Goal: Task Accomplishment & Management: Complete application form

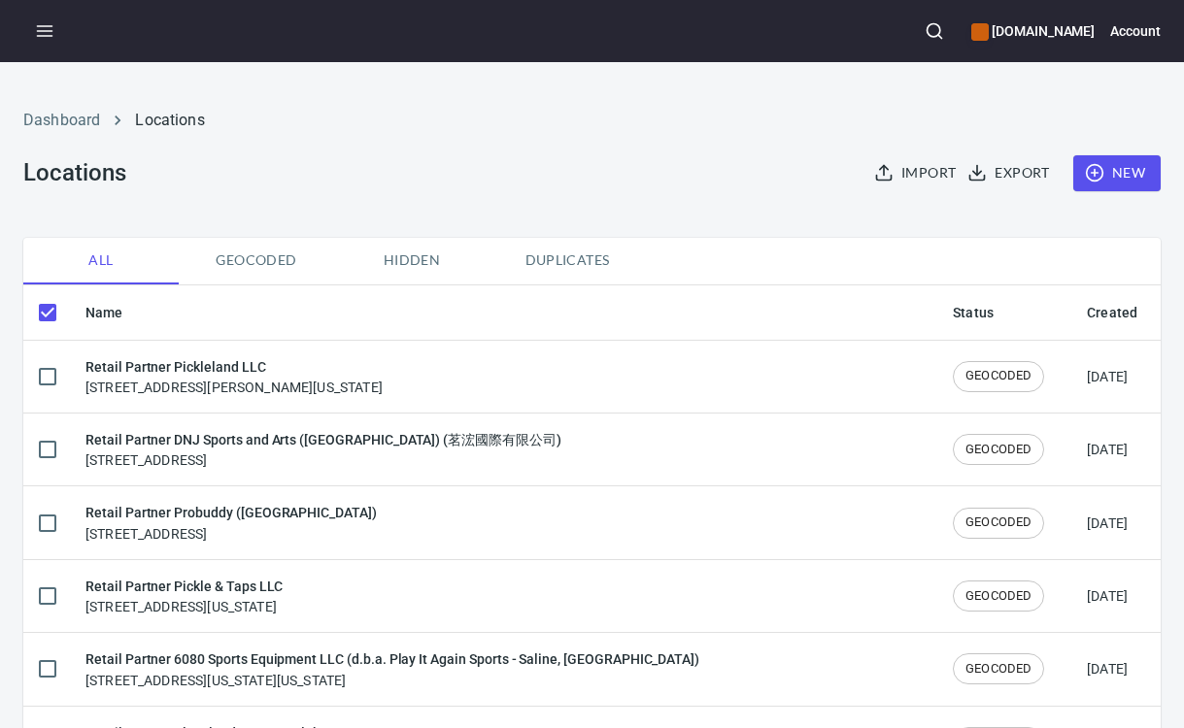
checkbox input "false"
click at [1108, 188] on button "New" at bounding box center [1116, 173] width 87 height 36
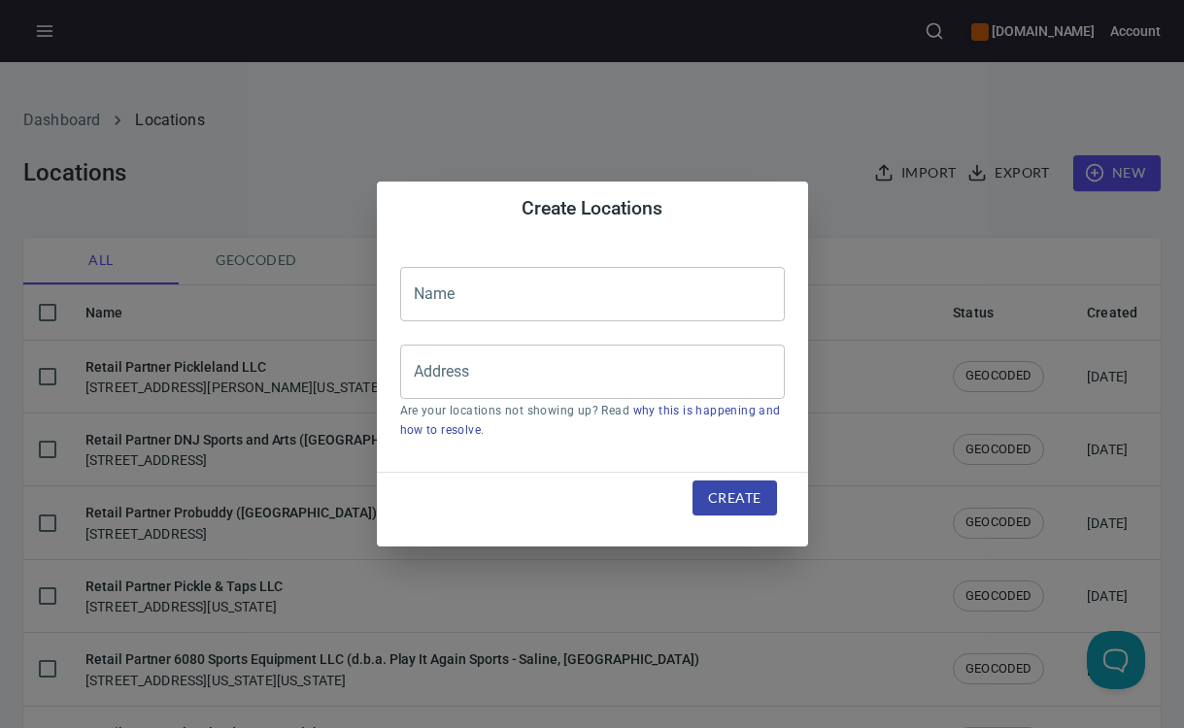
click at [599, 296] on input "text" at bounding box center [592, 294] width 385 height 54
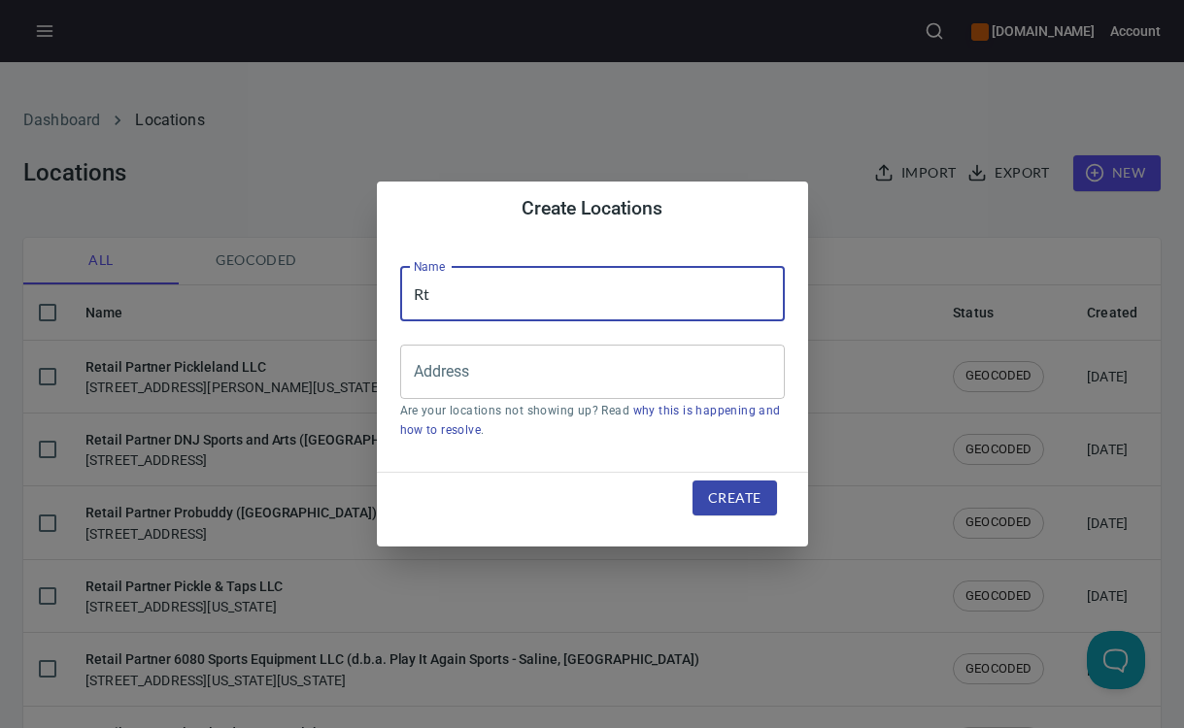
type input "R"
paste input "Nippon Pickleball Holdings Co., Ltd. ([GEOGRAPHIC_DATA])"
type input "Retail Partner Nippon Pickleball Holdings Co., Ltd. ([GEOGRAPHIC_DATA])"
click at [486, 378] on input "Address" at bounding box center [578, 372] width 338 height 37
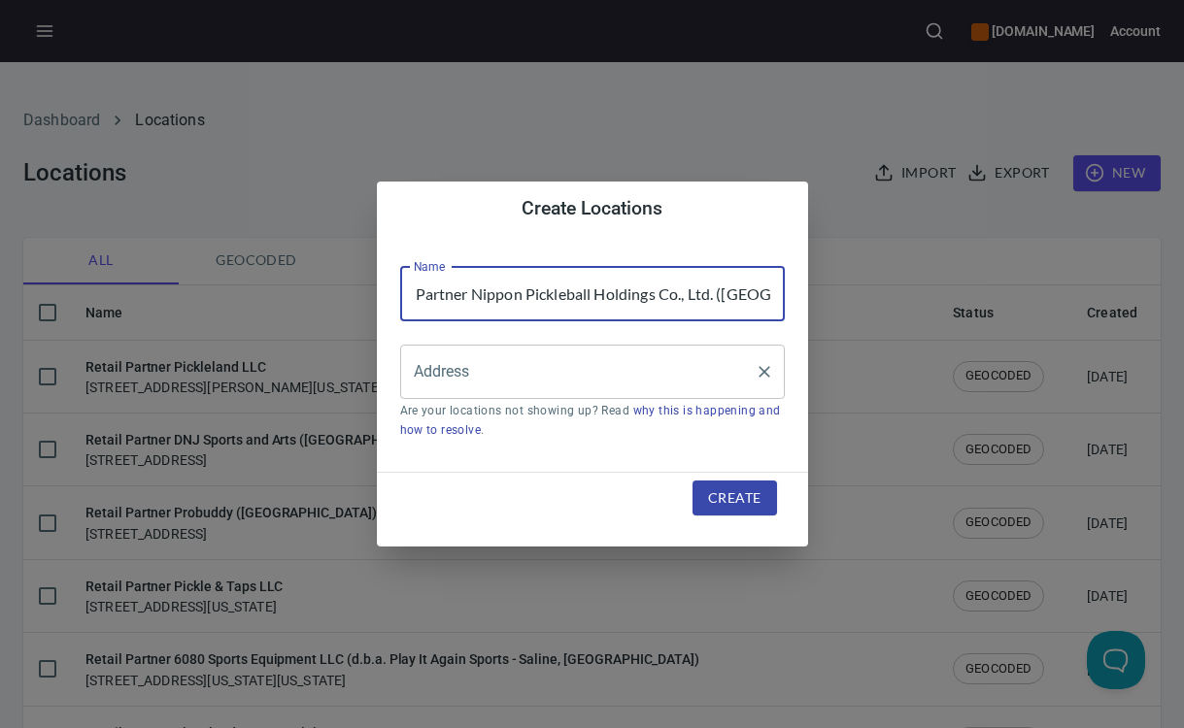
scroll to position [0, 0]
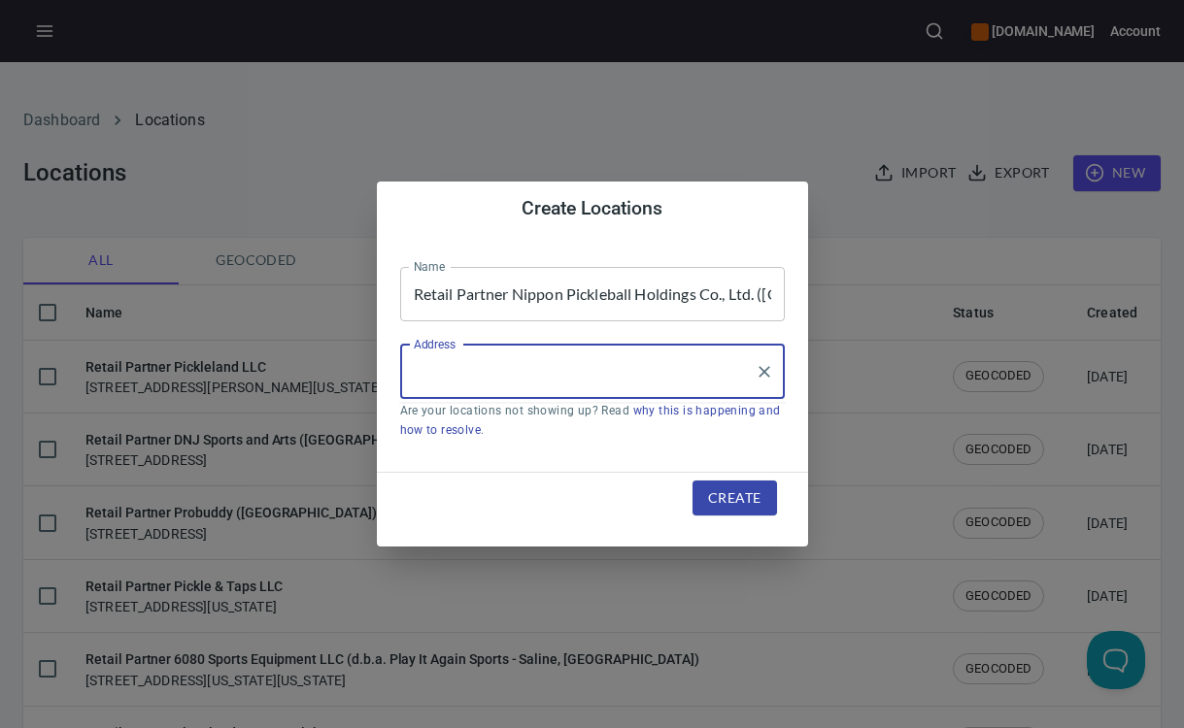
paste input "5 Chome-4-16 Hiroo"
click at [609, 358] on input "5 Chome-4-16 Hiroo" at bounding box center [578, 372] width 338 height 37
click at [610, 361] on input "5 Chome-4-16 Hiroo" at bounding box center [578, 372] width 338 height 37
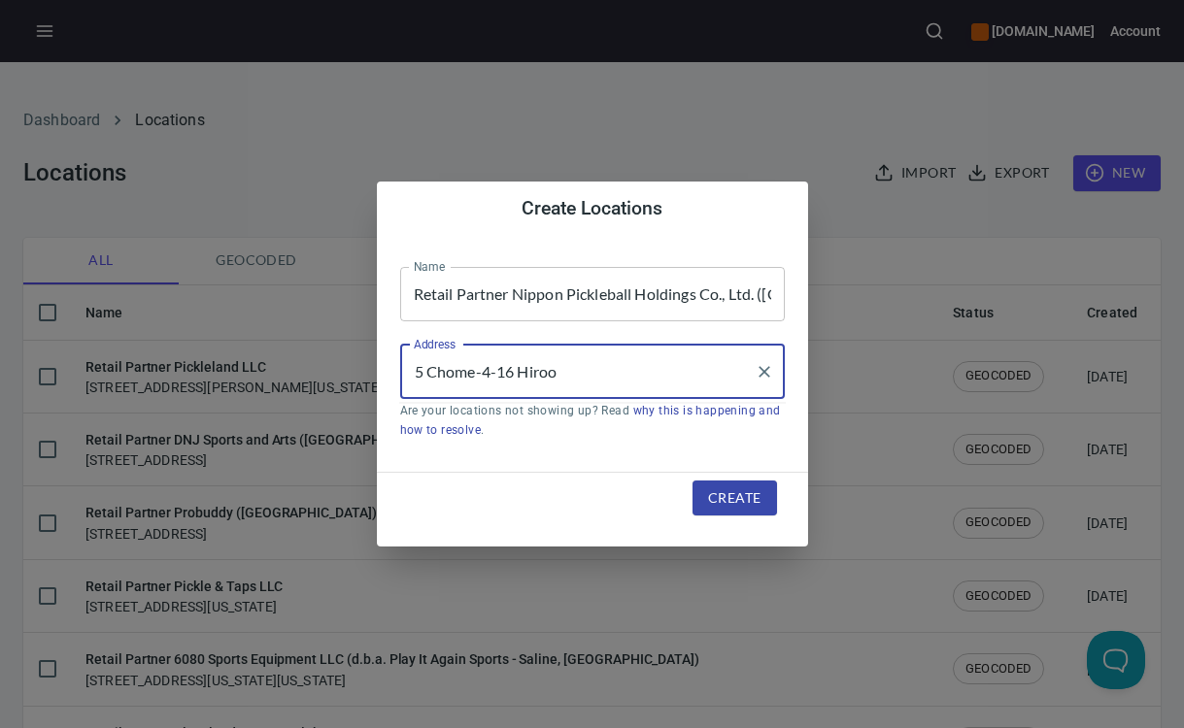
click at [610, 361] on input "5 Chome-4-16 Hiroo" at bounding box center [578, 372] width 338 height 37
paste input "Shibuya-ku"
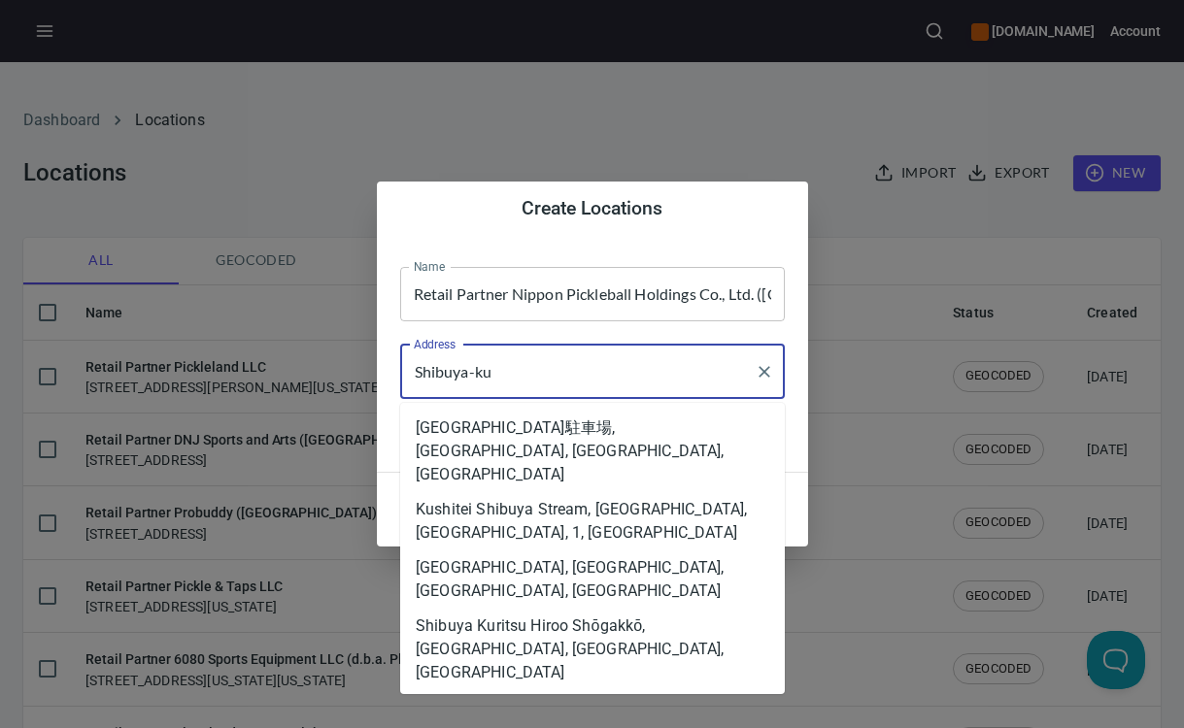
click at [0, 727] on com-1password-button at bounding box center [0, 728] width 0 height 0
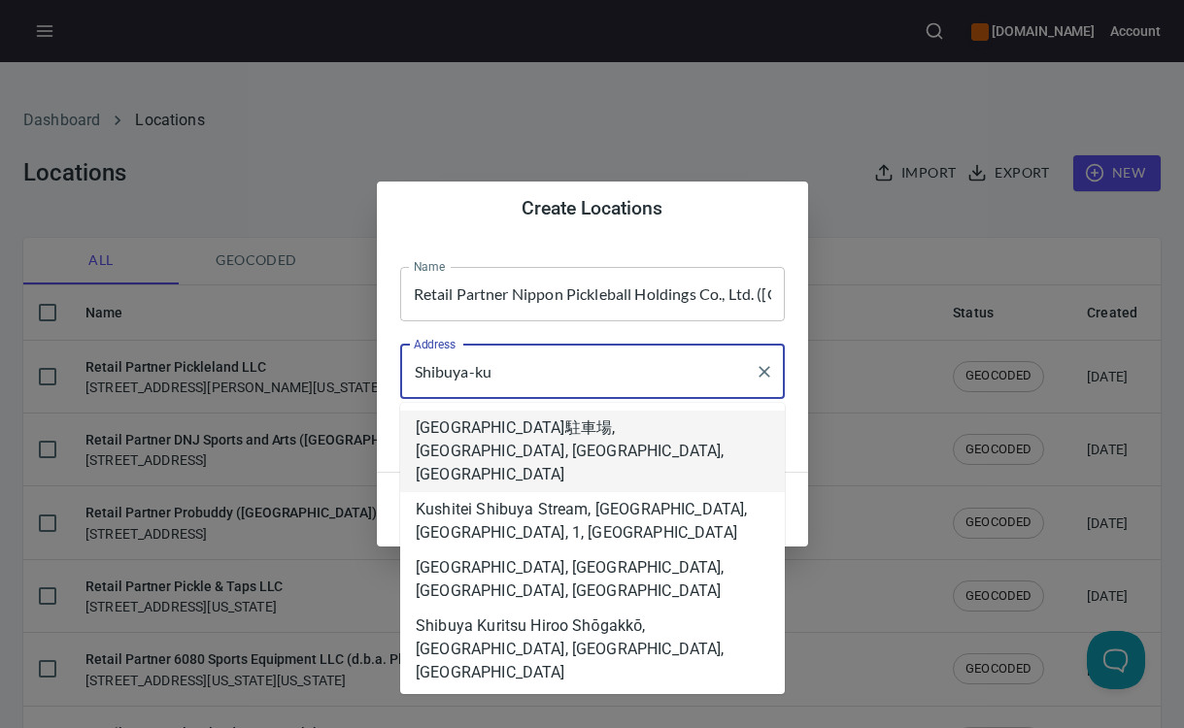
click at [566, 449] on li "[GEOGRAPHIC_DATA]駐車場, [GEOGRAPHIC_DATA], [GEOGRAPHIC_DATA], [GEOGRAPHIC_DATA]" at bounding box center [592, 452] width 385 height 82
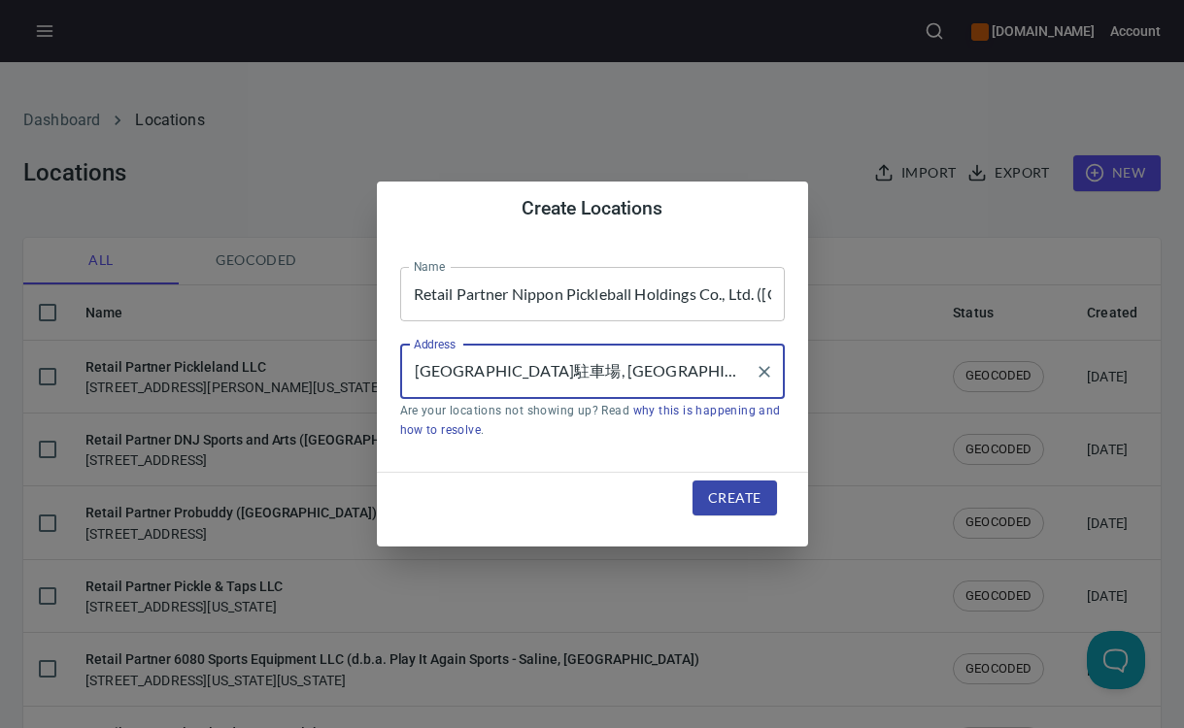
type input "[GEOGRAPHIC_DATA]駐車場, [GEOGRAPHIC_DATA], [GEOGRAPHIC_DATA], [GEOGRAPHIC_DATA]"
click at [749, 502] on span "Create" at bounding box center [734, 499] width 52 height 24
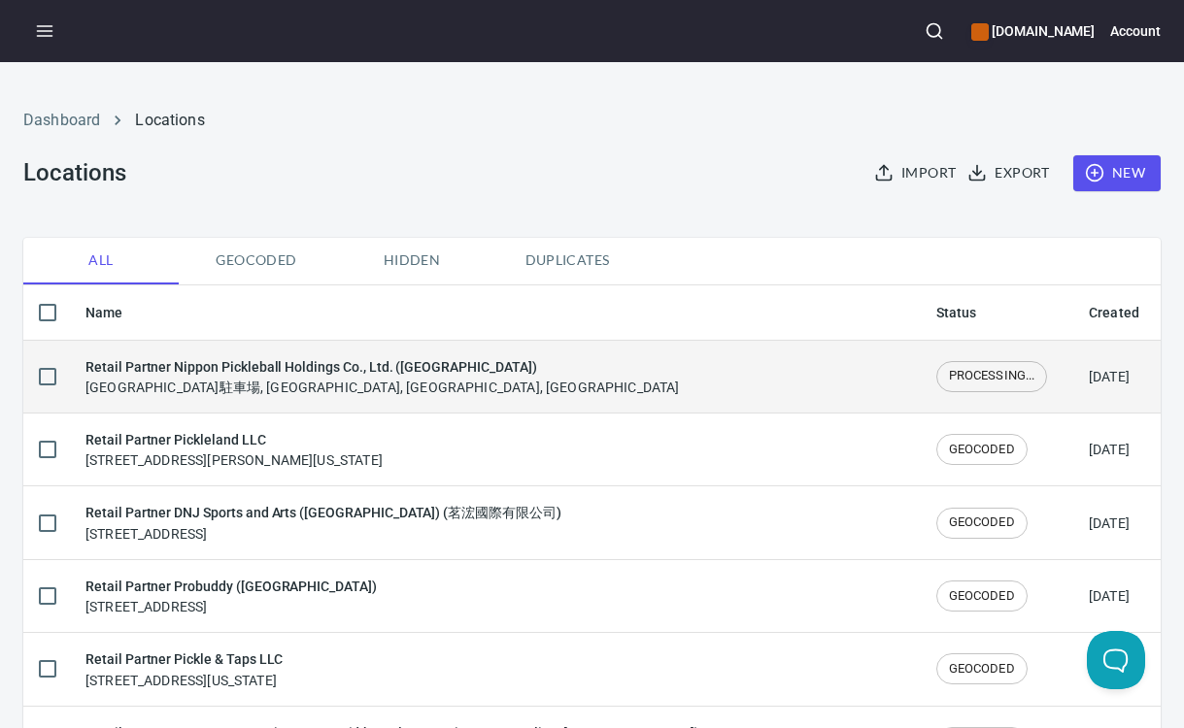
click at [501, 376] on div "Retail Partner Nippon Pickleball Holdings Co., Ltd. ([GEOGRAPHIC_DATA]) [GEOGRA…" at bounding box center [495, 376] width 820 height 41
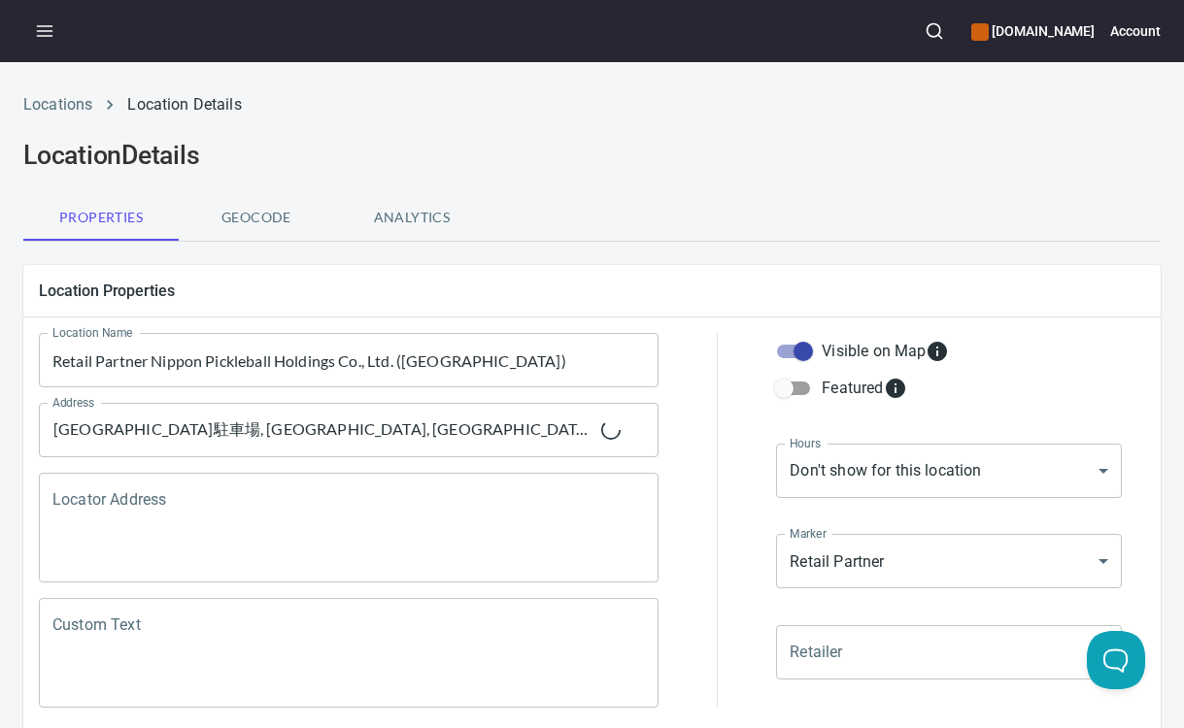
click at [388, 509] on textarea "Locator Address" at bounding box center [348, 528] width 592 height 74
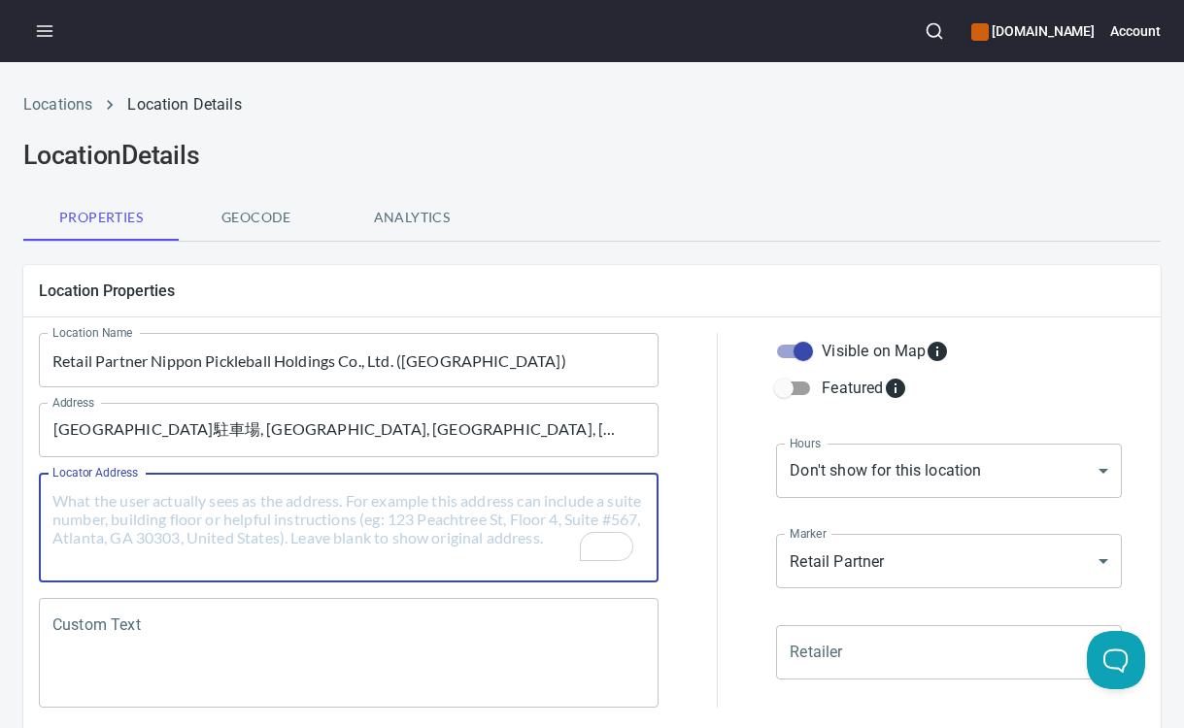
paste textarea "[STREET_ADDRESS]"
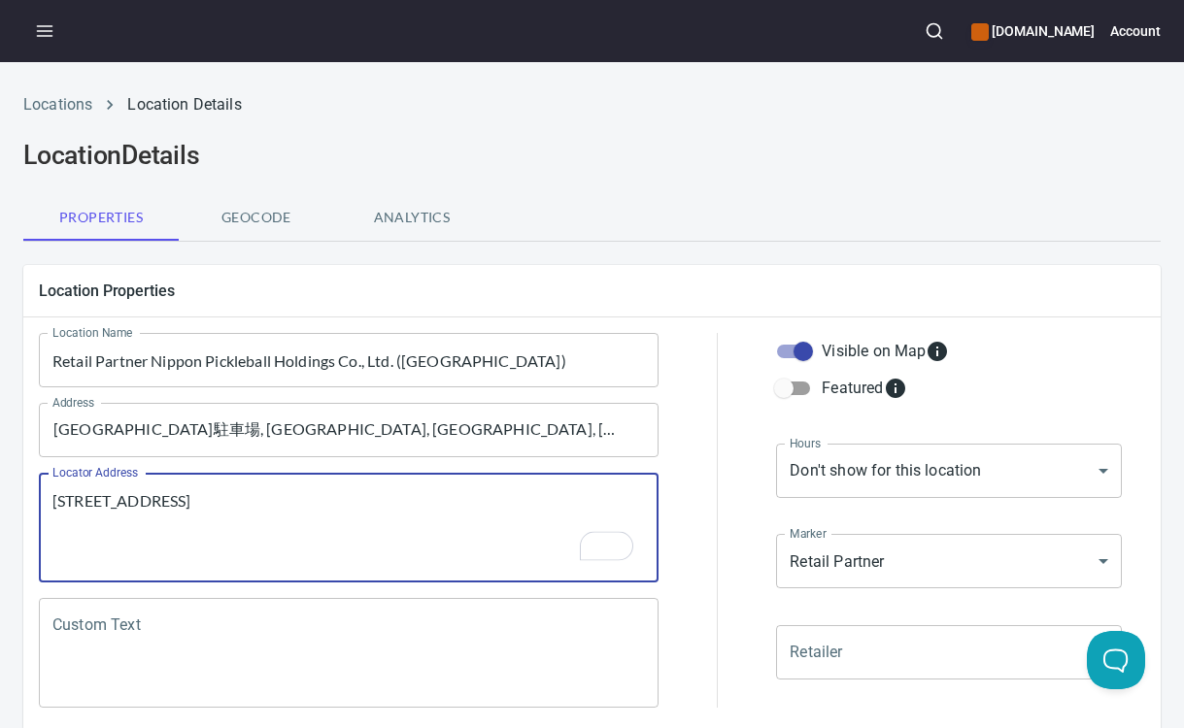
scroll to position [222, 0]
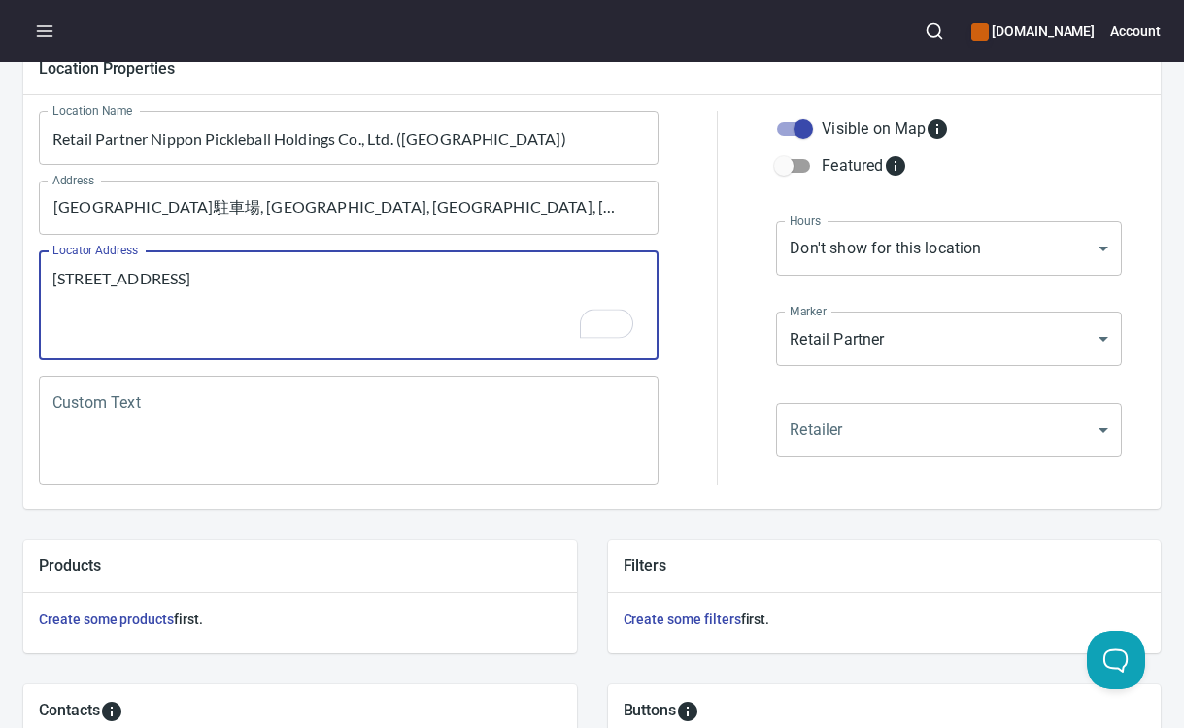
type textarea "[STREET_ADDRESS]"
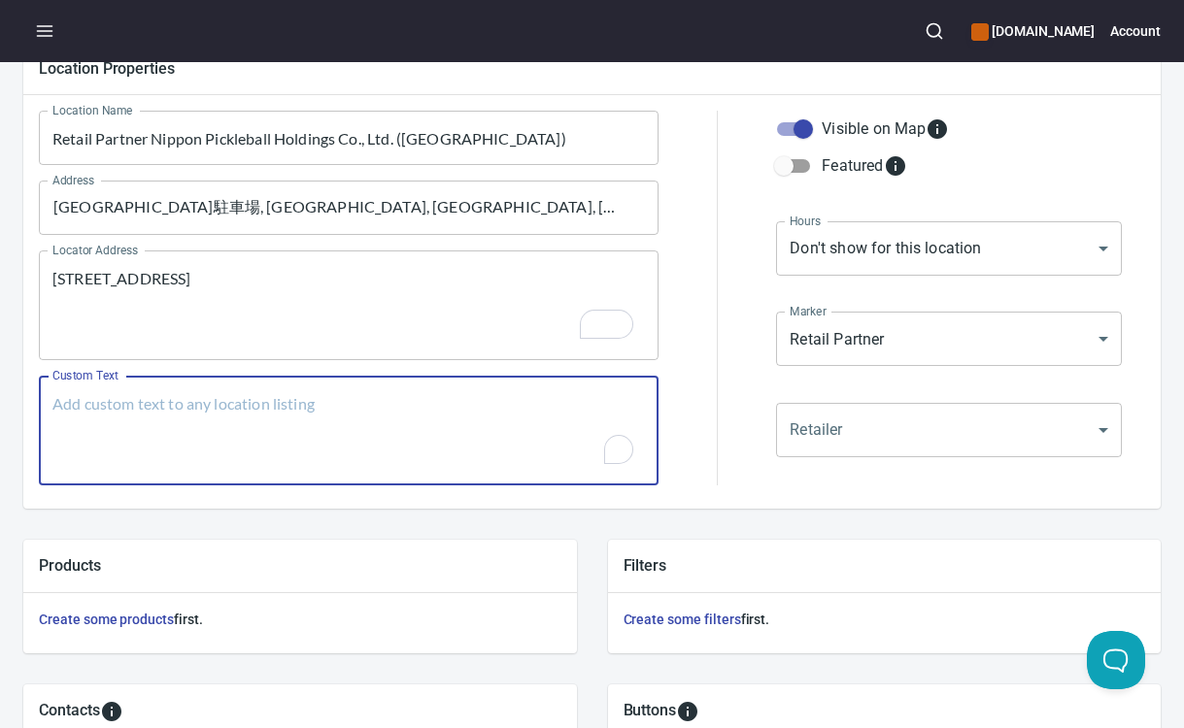
click at [501, 454] on textarea "Custom Text" at bounding box center [348, 431] width 592 height 74
paste textarea "Brands Carried: [PERSON_NAME] Return Policy:"
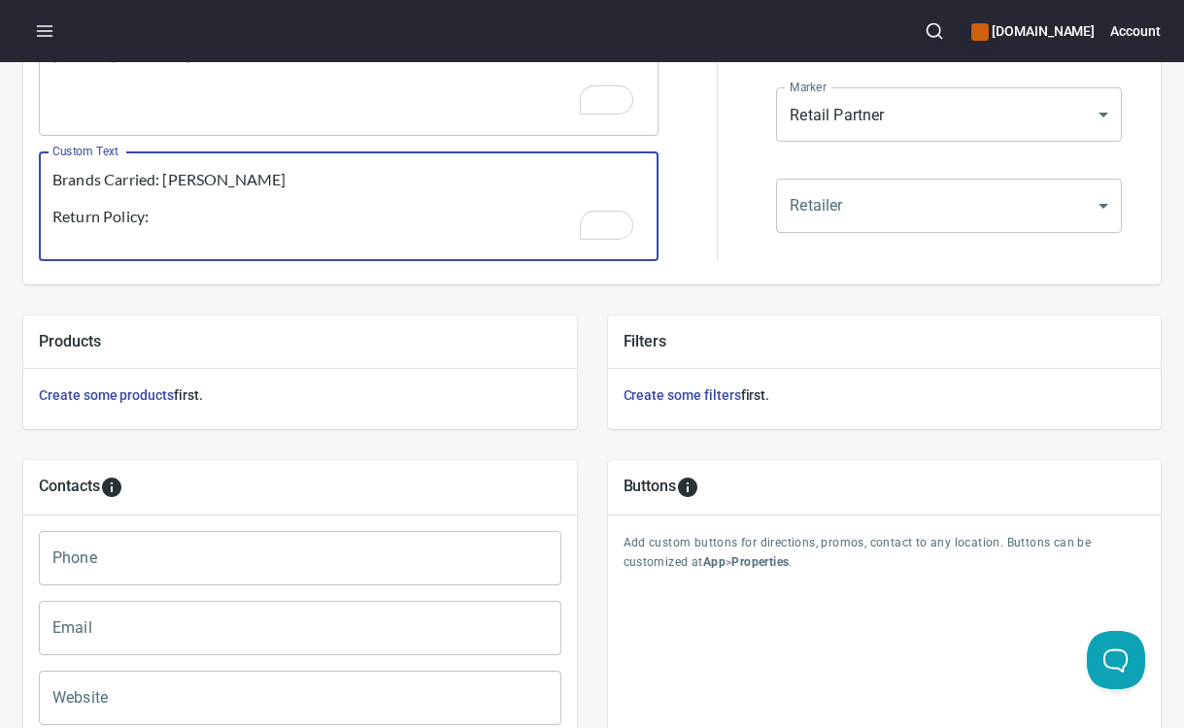
scroll to position [447, 0]
type textarea "Brands Carried: [PERSON_NAME] Return Policy:"
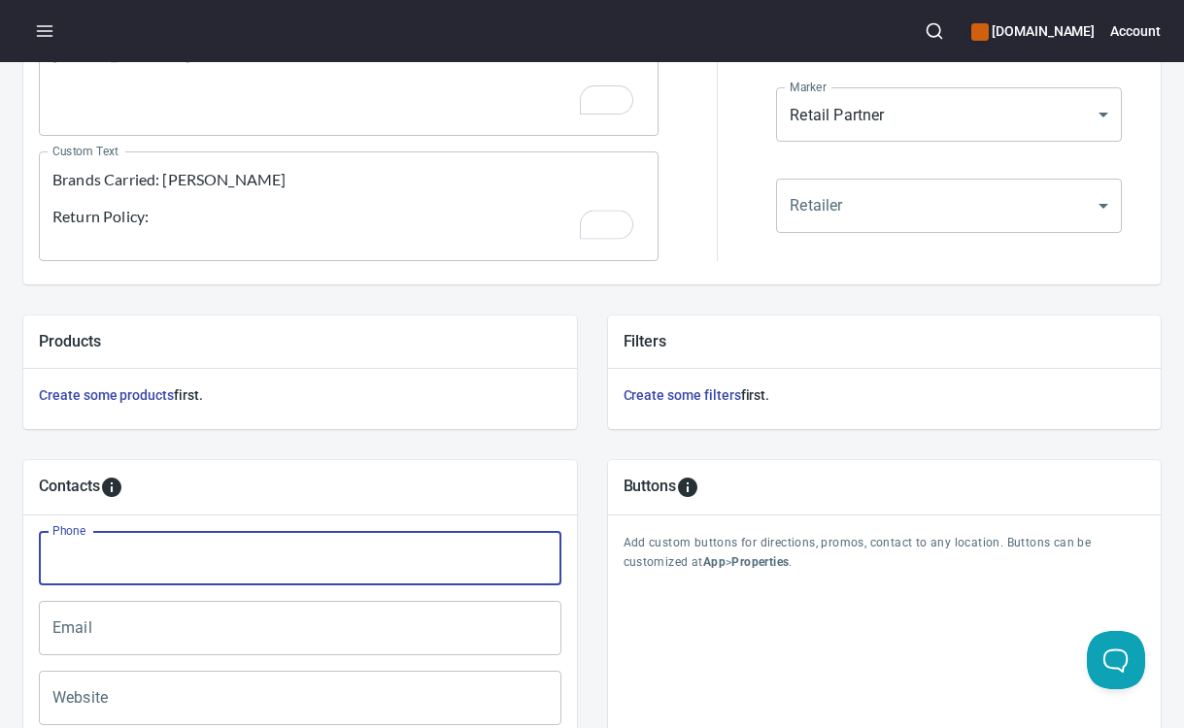
click at [272, 562] on input "Phone" at bounding box center [300, 558] width 523 height 54
paste input "[PHONE_NUMBER]"
type input "[PHONE_NUMBER]"
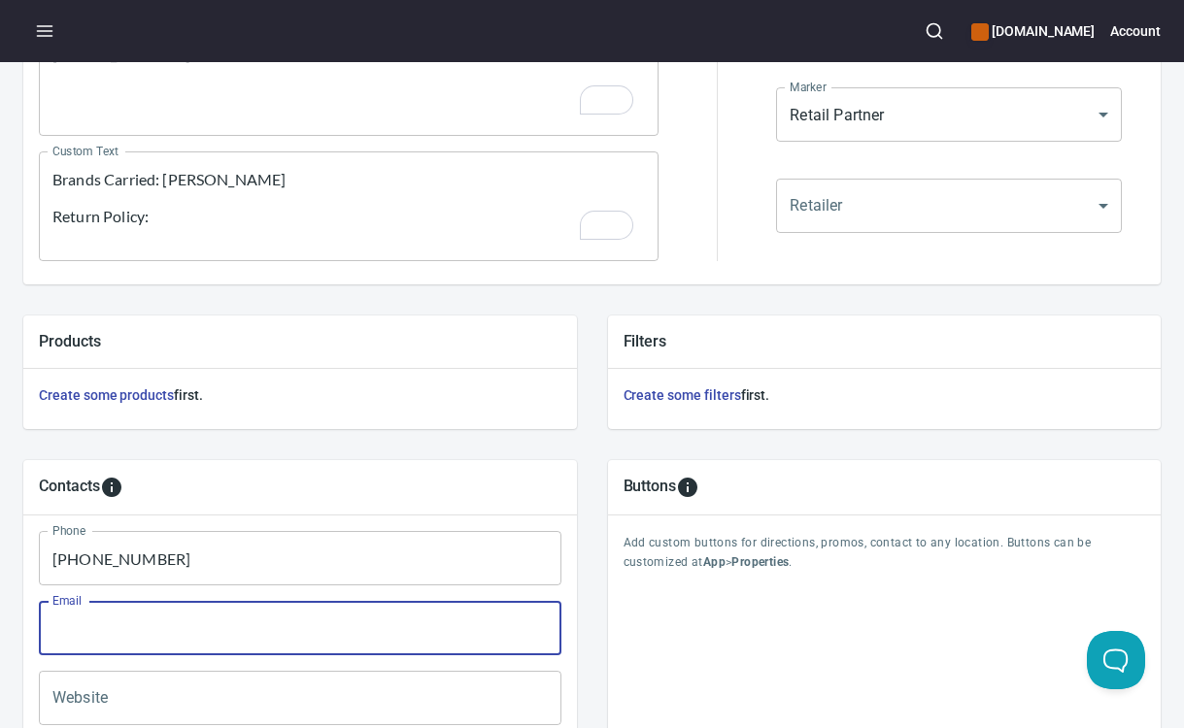
paste input "[EMAIL_ADDRESS][DOMAIN_NAME]"
type input "[EMAIL_ADDRESS][DOMAIN_NAME]"
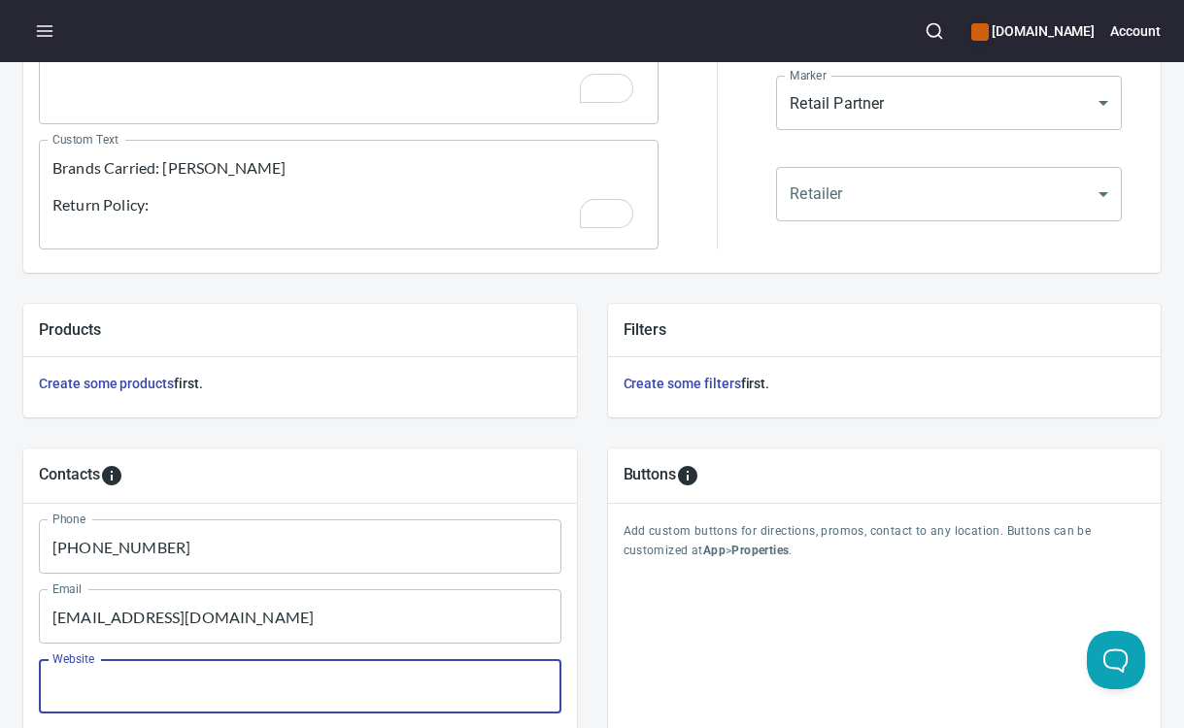
paste input "[URL][DOMAIN_NAME]"
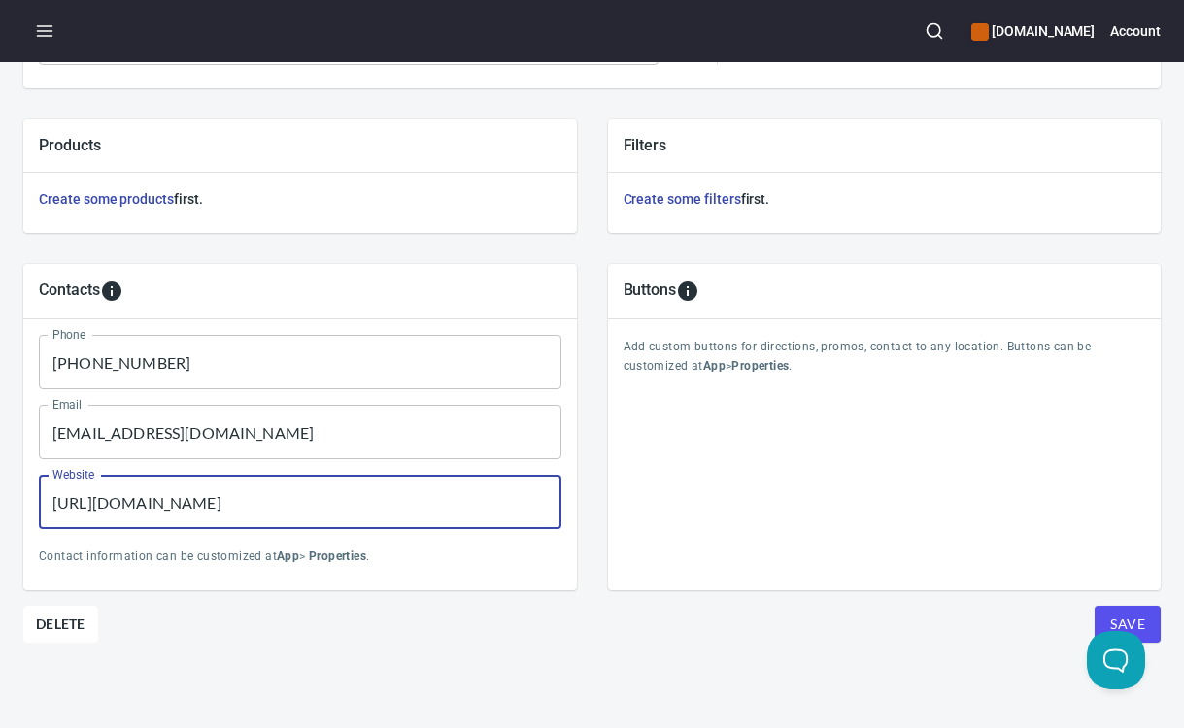
scroll to position [658, 0]
type input "[URL][DOMAIN_NAME]"
click at [1111, 613] on span "Save" at bounding box center [1127, 625] width 35 height 24
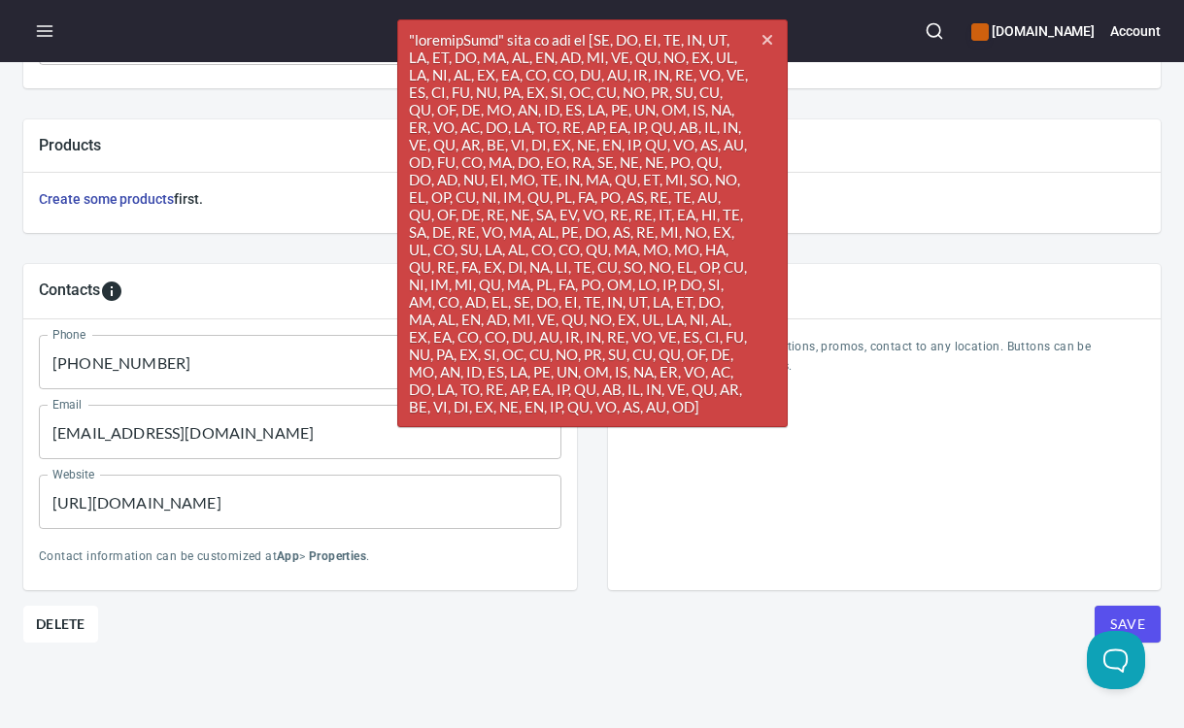
click at [278, 188] on h6 "Create some products first." at bounding box center [300, 198] width 523 height 21
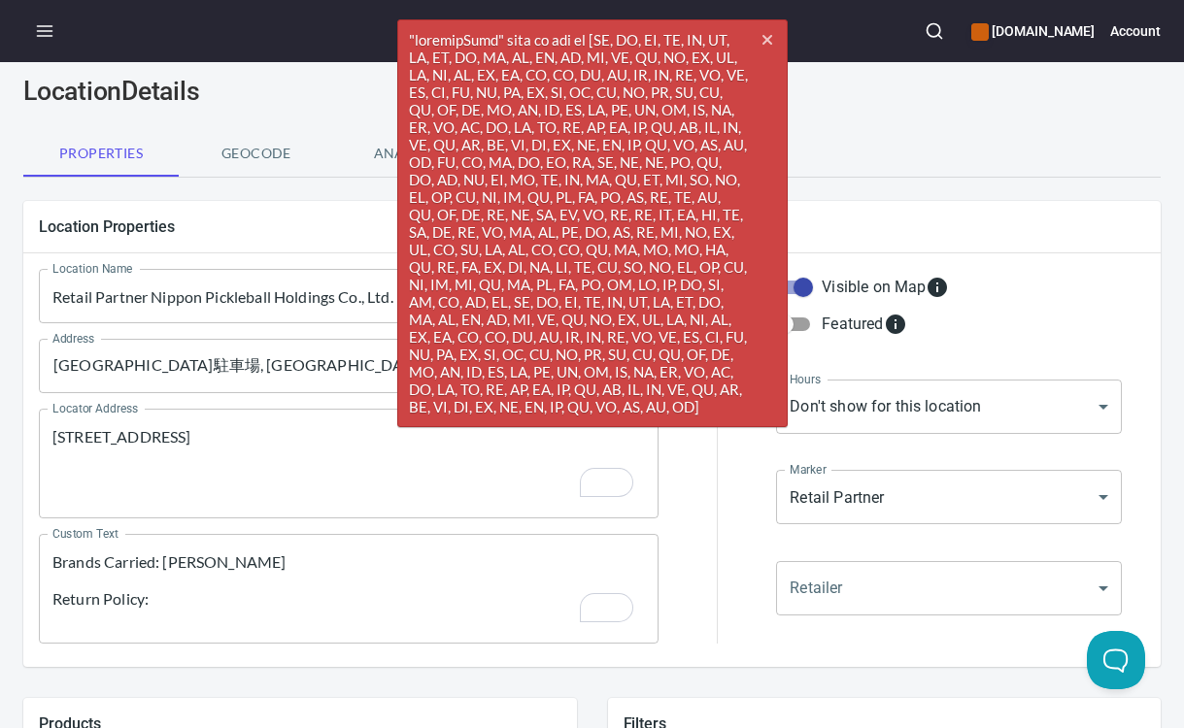
scroll to position [0, 0]
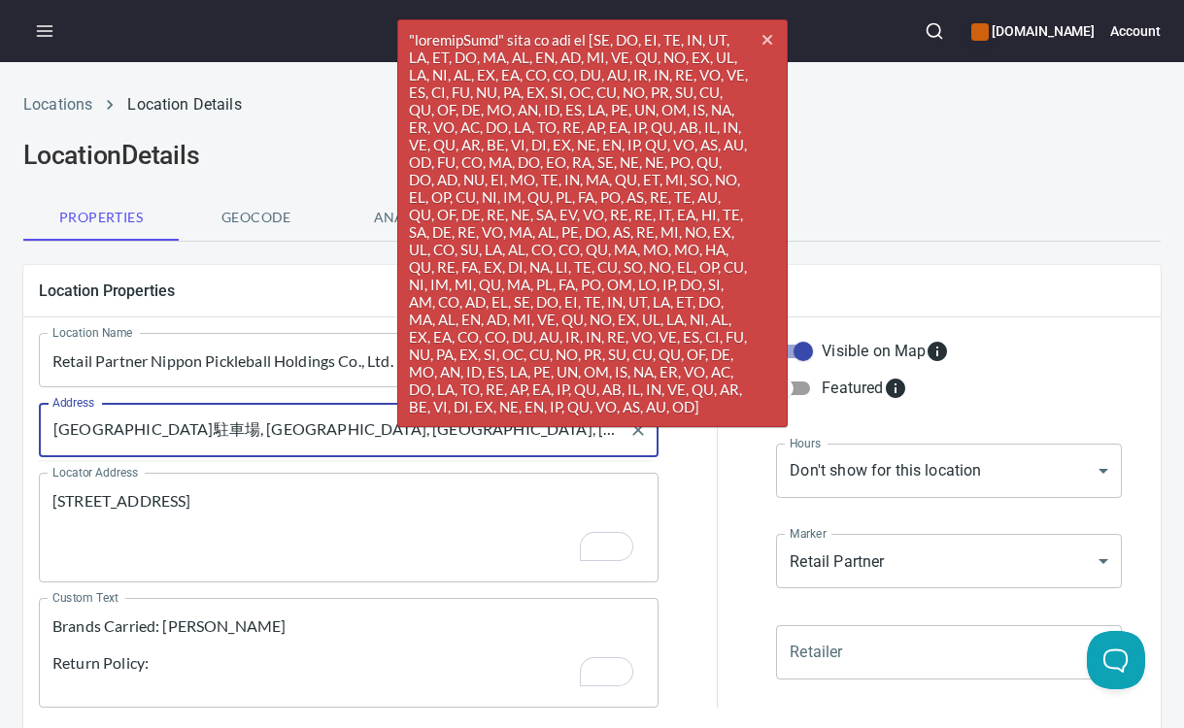
click at [250, 424] on input "[GEOGRAPHIC_DATA]駐車場, [GEOGRAPHIC_DATA], [GEOGRAPHIC_DATA], [GEOGRAPHIC_DATA]" at bounding box center [334, 430] width 573 height 37
click at [763, 40] on icon "cross" at bounding box center [767, 40] width 16 height 16
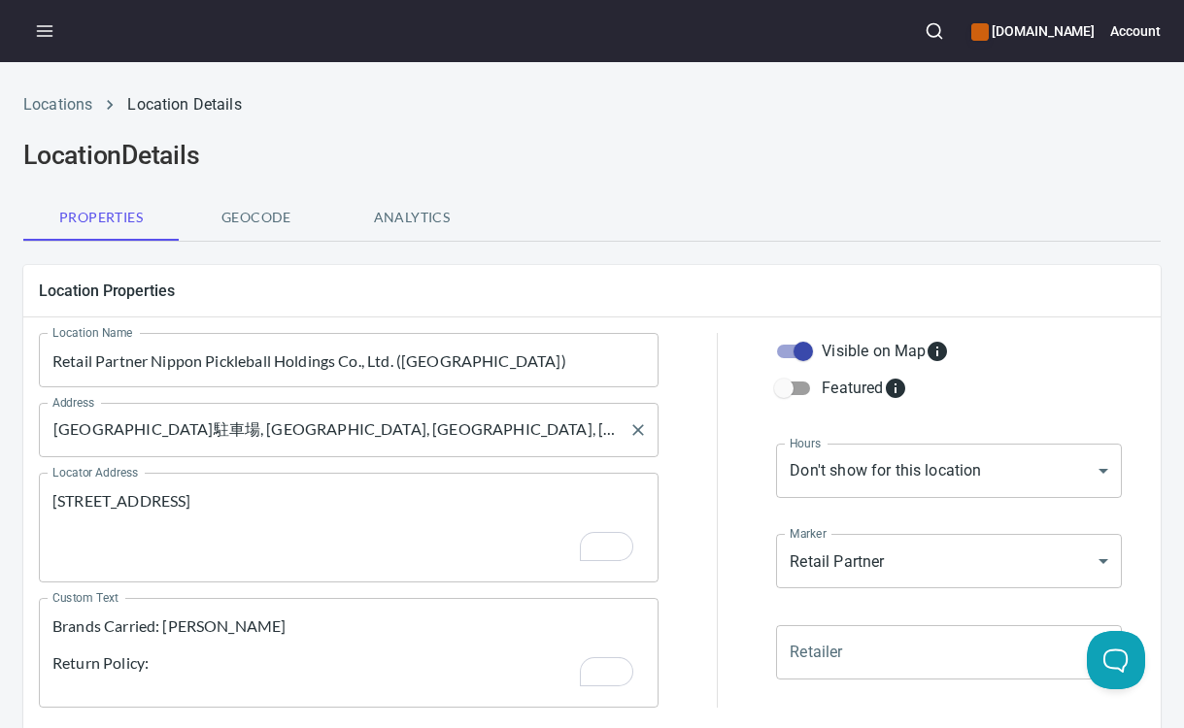
click at [511, 432] on input "[GEOGRAPHIC_DATA]駐車場, [GEOGRAPHIC_DATA], [GEOGRAPHIC_DATA], [GEOGRAPHIC_DATA]" at bounding box center [334, 430] width 573 height 37
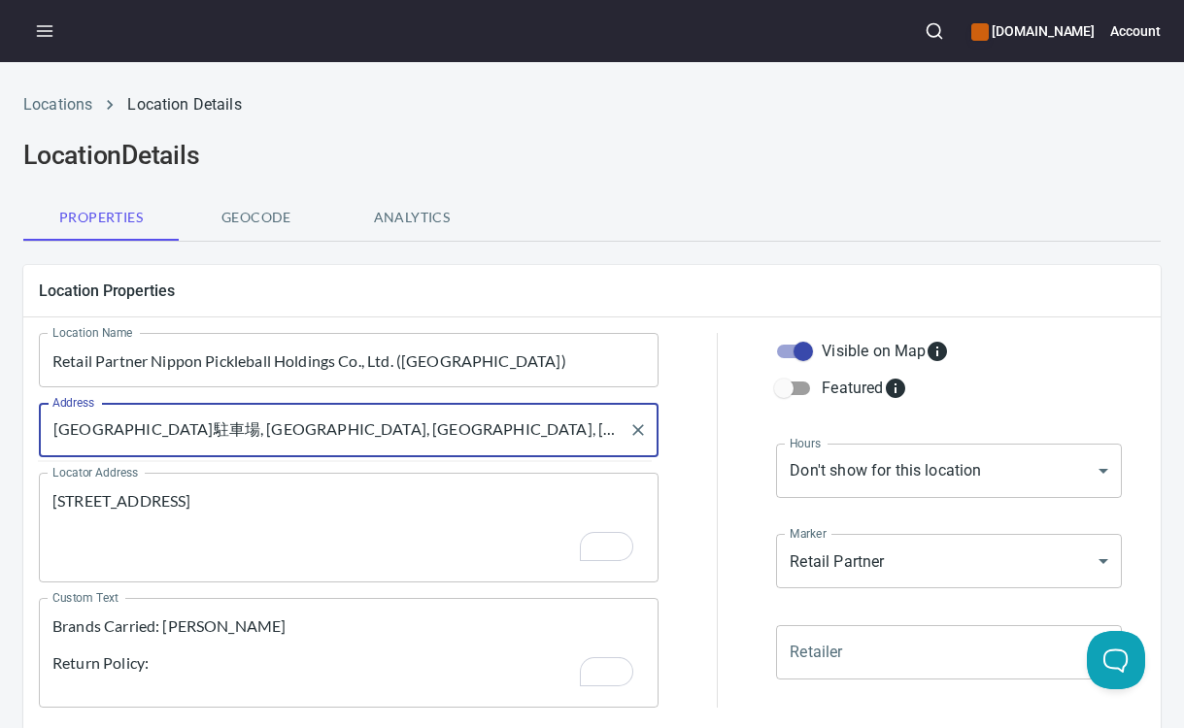
click at [510, 432] on input "[GEOGRAPHIC_DATA]駐車場, [GEOGRAPHIC_DATA], [GEOGRAPHIC_DATA], [GEOGRAPHIC_DATA]" at bounding box center [334, 430] width 573 height 37
drag, startPoint x: 510, startPoint y: 430, endPoint x: 454, endPoint y: 432, distance: 56.4
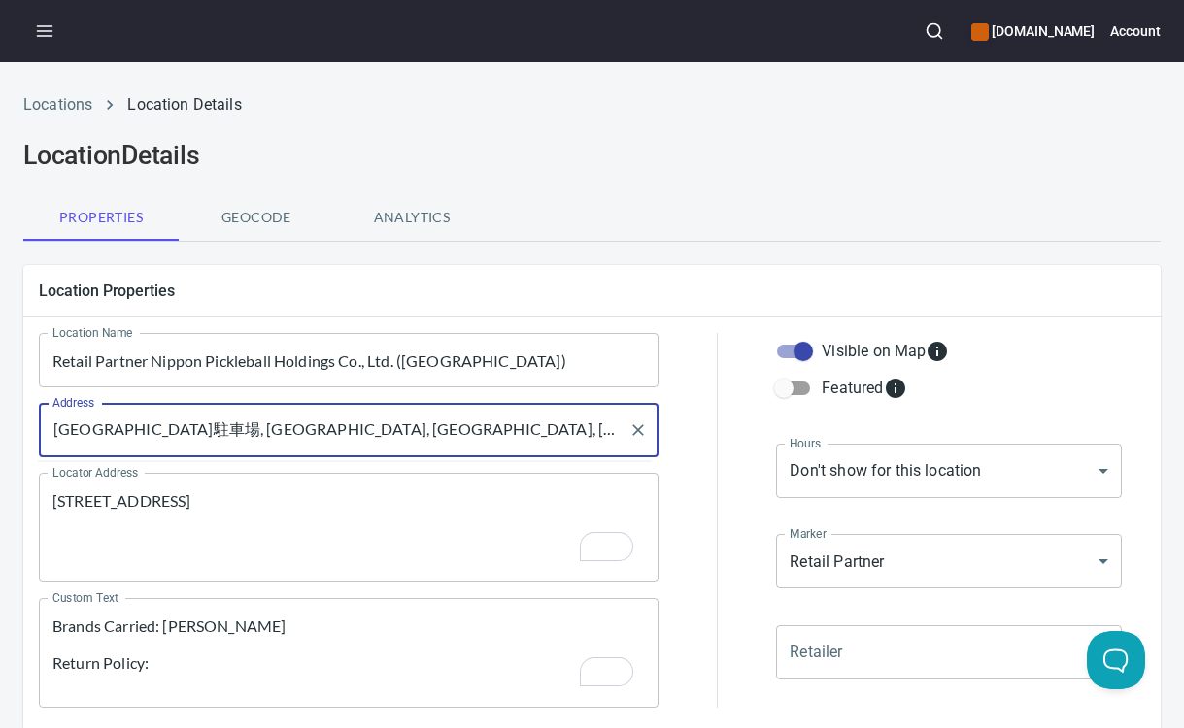
click at [510, 430] on input "[GEOGRAPHIC_DATA]駐車場, [GEOGRAPHIC_DATA], [GEOGRAPHIC_DATA], [GEOGRAPHIC_DATA]" at bounding box center [334, 430] width 573 height 37
paste input "Shibuya-ku"
click at [465, 430] on input "[GEOGRAPHIC_DATA]駐車場, [GEOGRAPHIC_DATA], [GEOGRAPHIC_DATA], [GEOGRAPHIC_DATA]" at bounding box center [334, 430] width 573 height 37
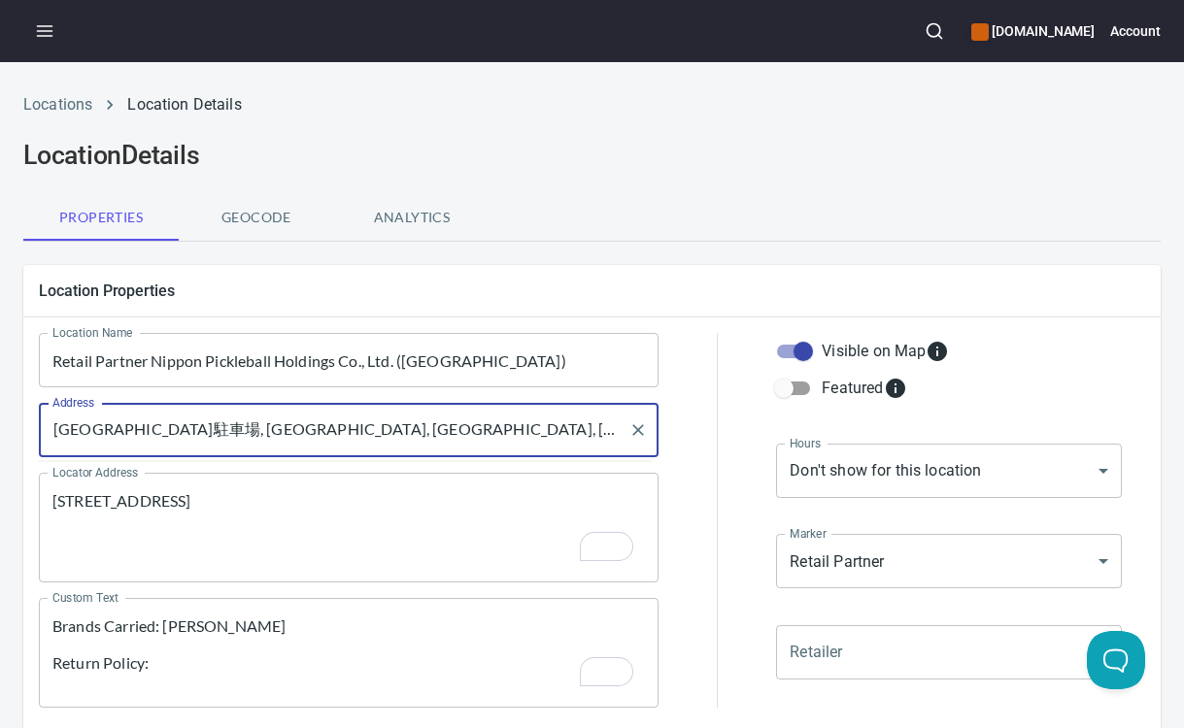
click at [465, 430] on input "[GEOGRAPHIC_DATA]駐車場, [GEOGRAPHIC_DATA], [GEOGRAPHIC_DATA], [GEOGRAPHIC_DATA]" at bounding box center [334, 430] width 573 height 37
paste input "text"
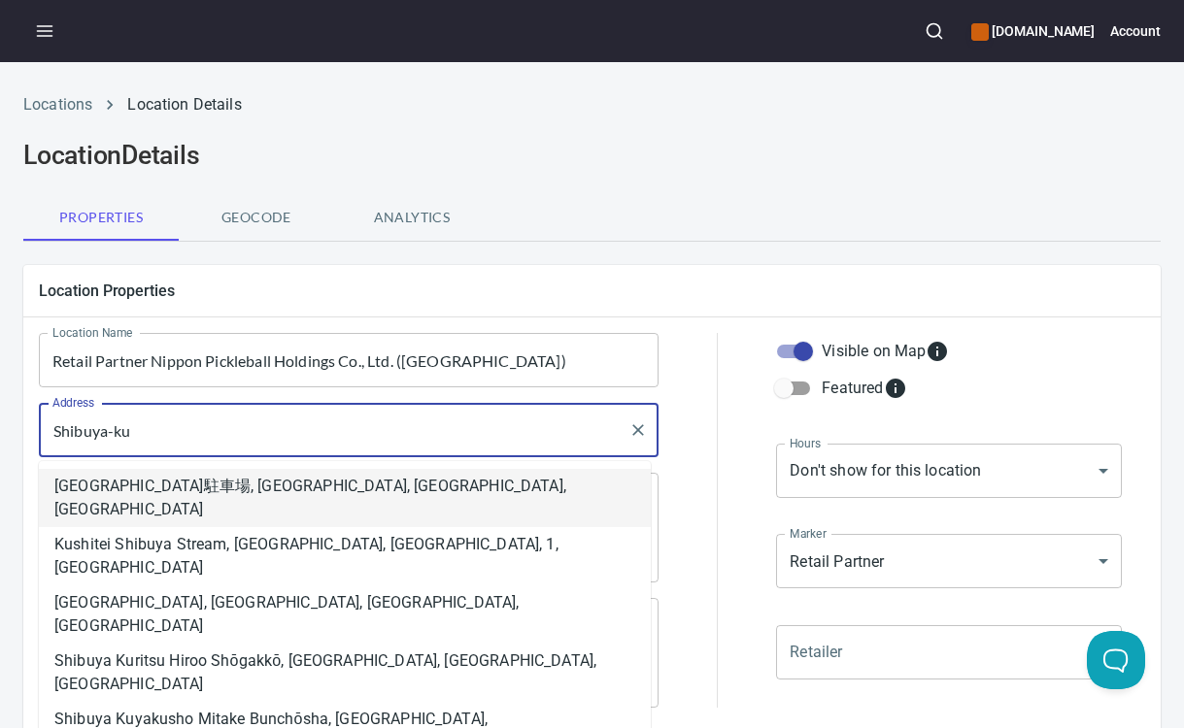
click at [485, 491] on li "[GEOGRAPHIC_DATA]駐車場, [GEOGRAPHIC_DATA], [GEOGRAPHIC_DATA], [GEOGRAPHIC_DATA]" at bounding box center [345, 498] width 612 height 58
type input "[GEOGRAPHIC_DATA]駐車場, [GEOGRAPHIC_DATA], [GEOGRAPHIC_DATA], [GEOGRAPHIC_DATA]"
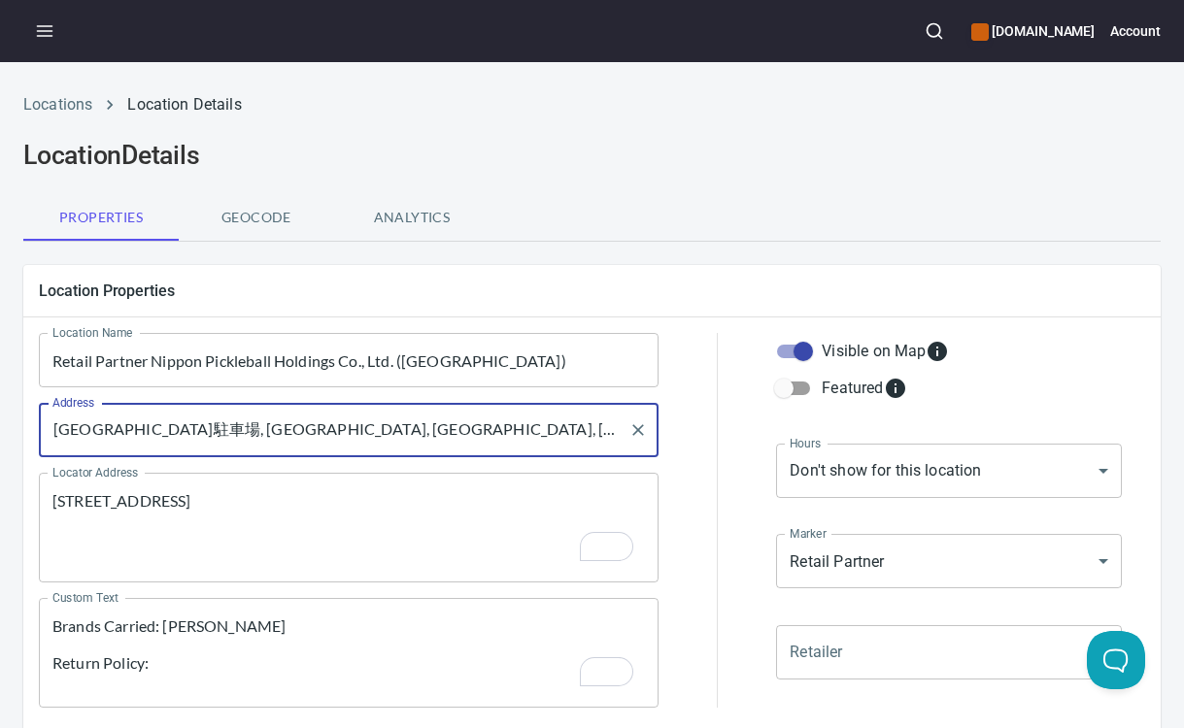
scroll to position [658, 0]
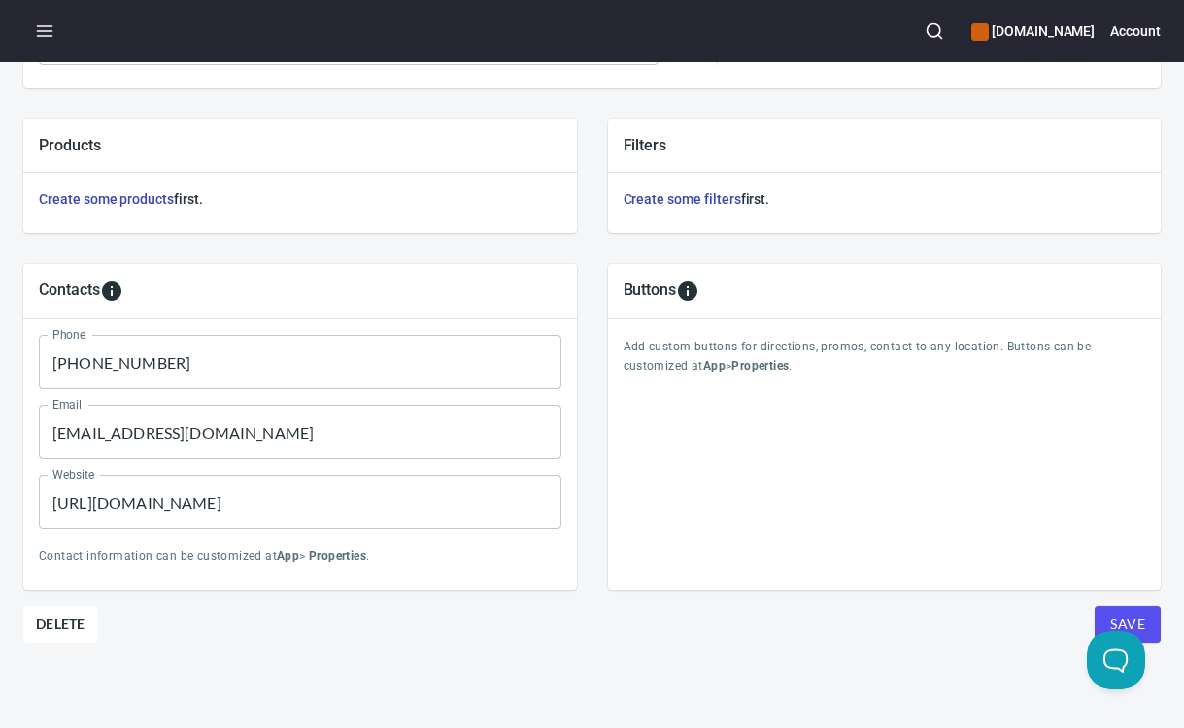
click at [1110, 614] on span "Save" at bounding box center [1127, 625] width 35 height 24
